Goal: Navigation & Orientation: Find specific page/section

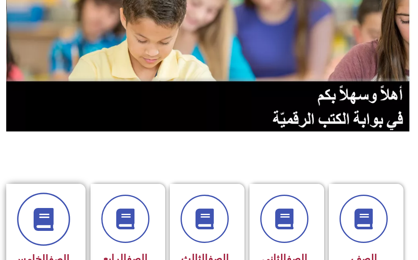
scroll to position [125, 0]
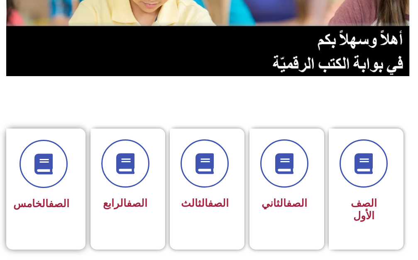
click at [66, 184] on div at bounding box center [43, 164] width 52 height 48
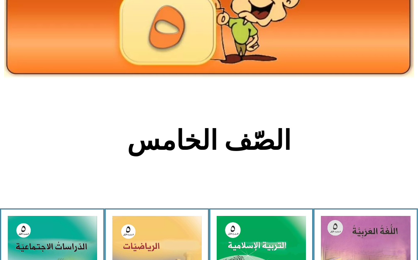
scroll to position [249, 0]
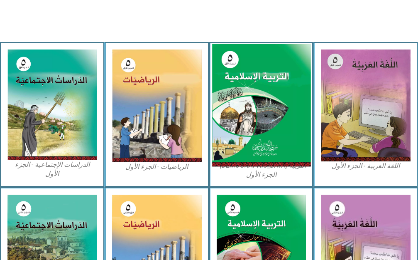
click at [231, 146] on img at bounding box center [261, 105] width 98 height 123
click at [279, 121] on img at bounding box center [261, 105] width 98 height 123
click at [271, 125] on img at bounding box center [261, 105] width 98 height 123
